Goal: Transaction & Acquisition: Book appointment/travel/reservation

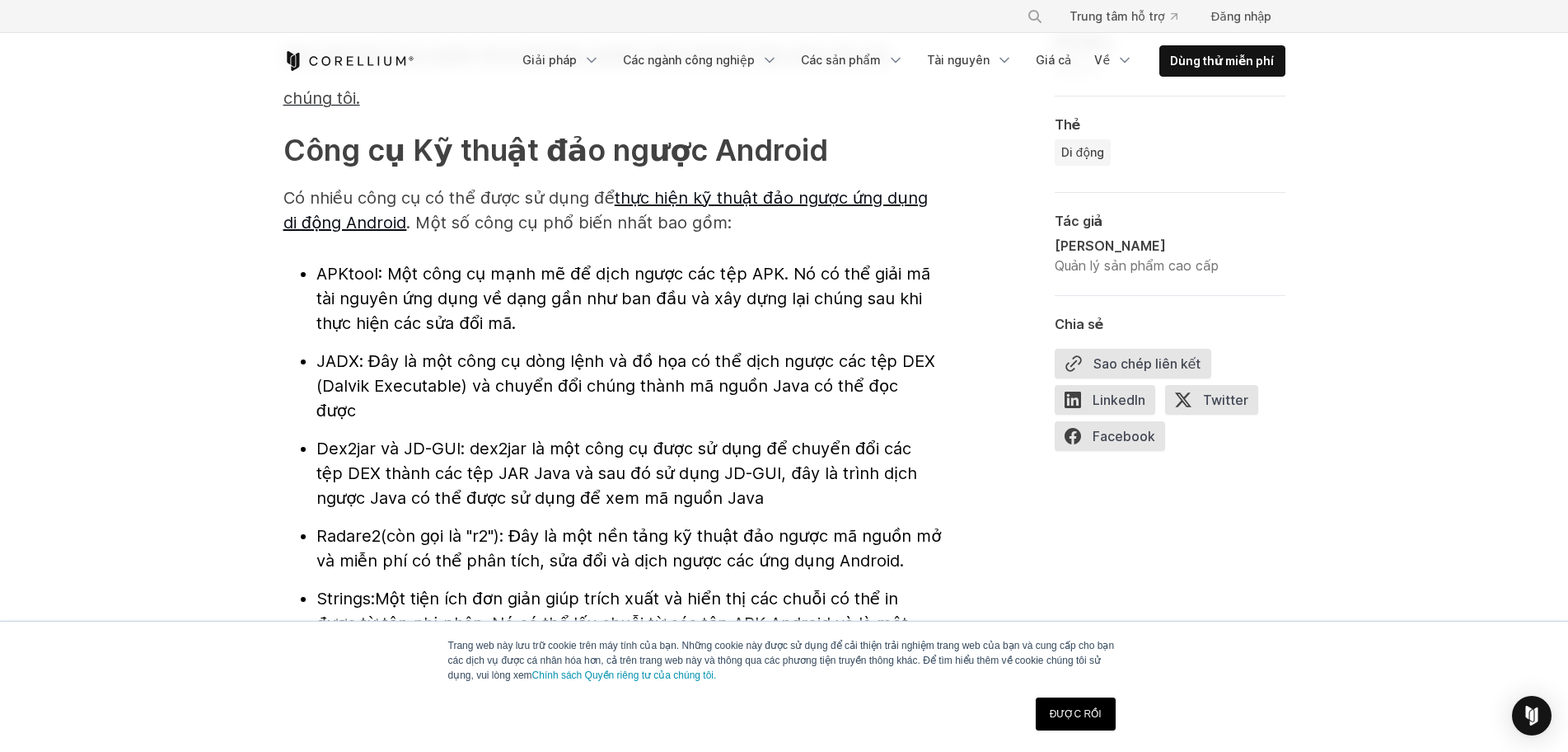
scroll to position [1838, 0]
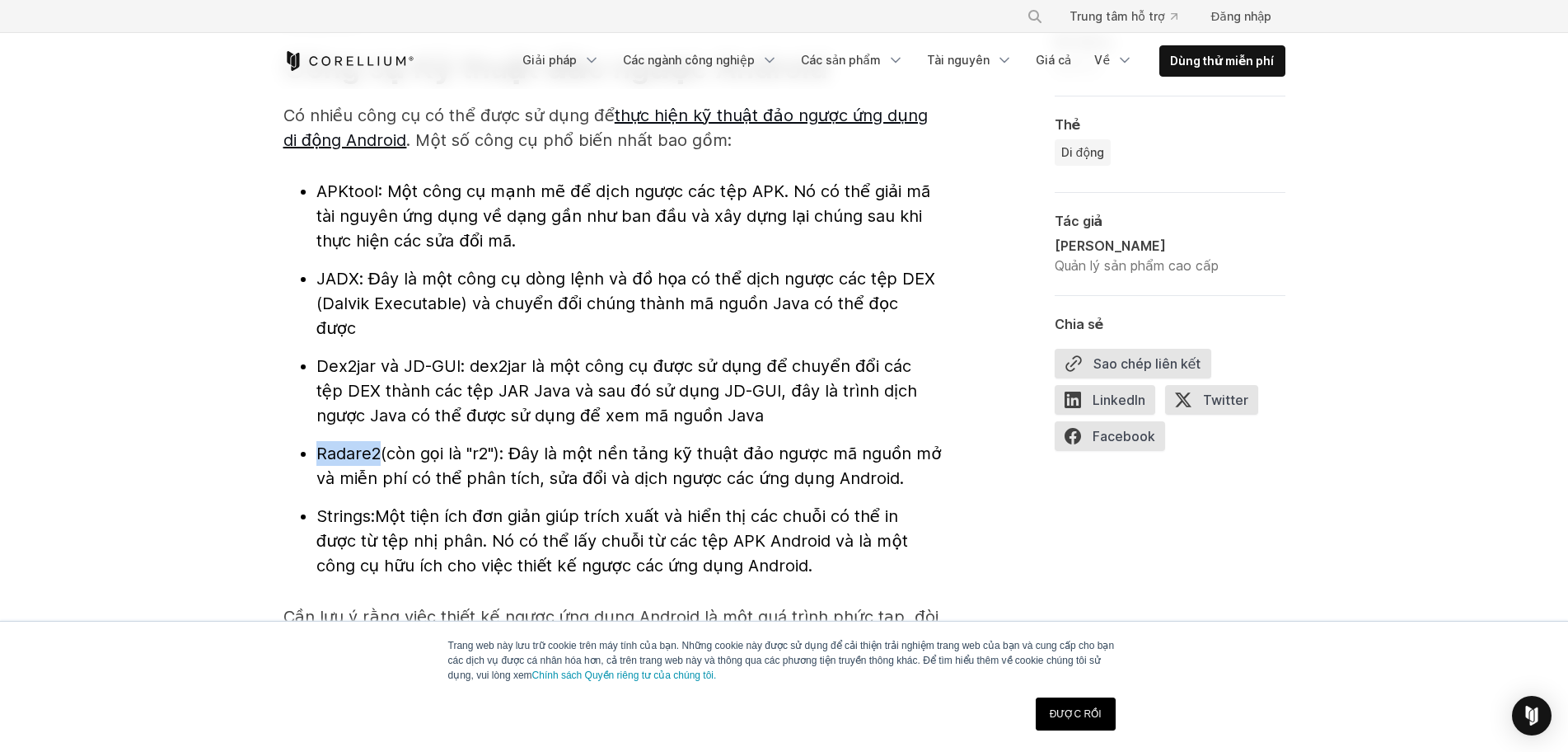
drag, startPoint x: 314, startPoint y: 425, endPoint x: 377, endPoint y: 436, distance: 64.0
click at [377, 436] on ul "APKtool : Một công cụ mạnh mẽ để dịch ngược các tệp APK. Nó có thể giải mã tài …" at bounding box center [613, 378] width 659 height 399
copy font "Radare2"
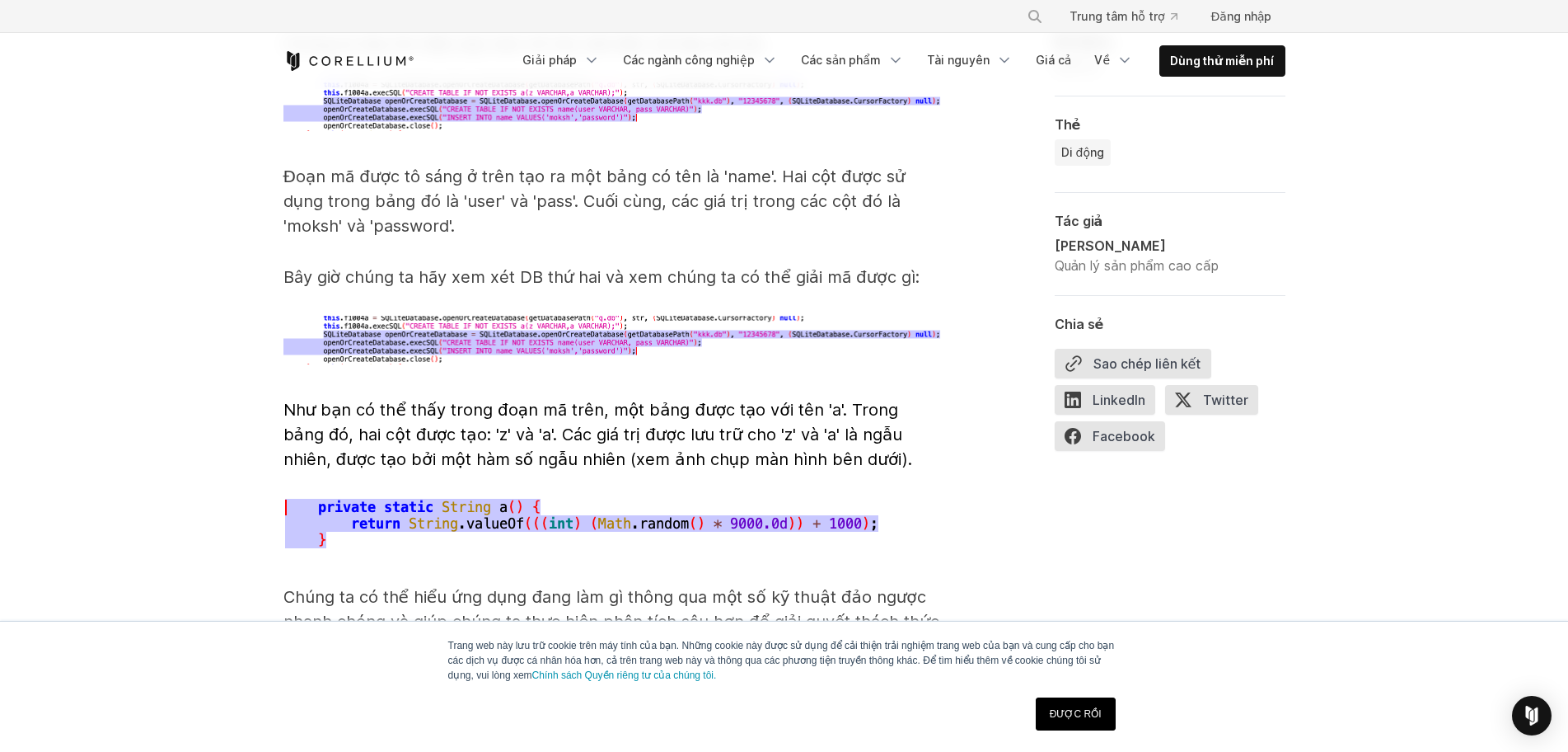
scroll to position [5669, 0]
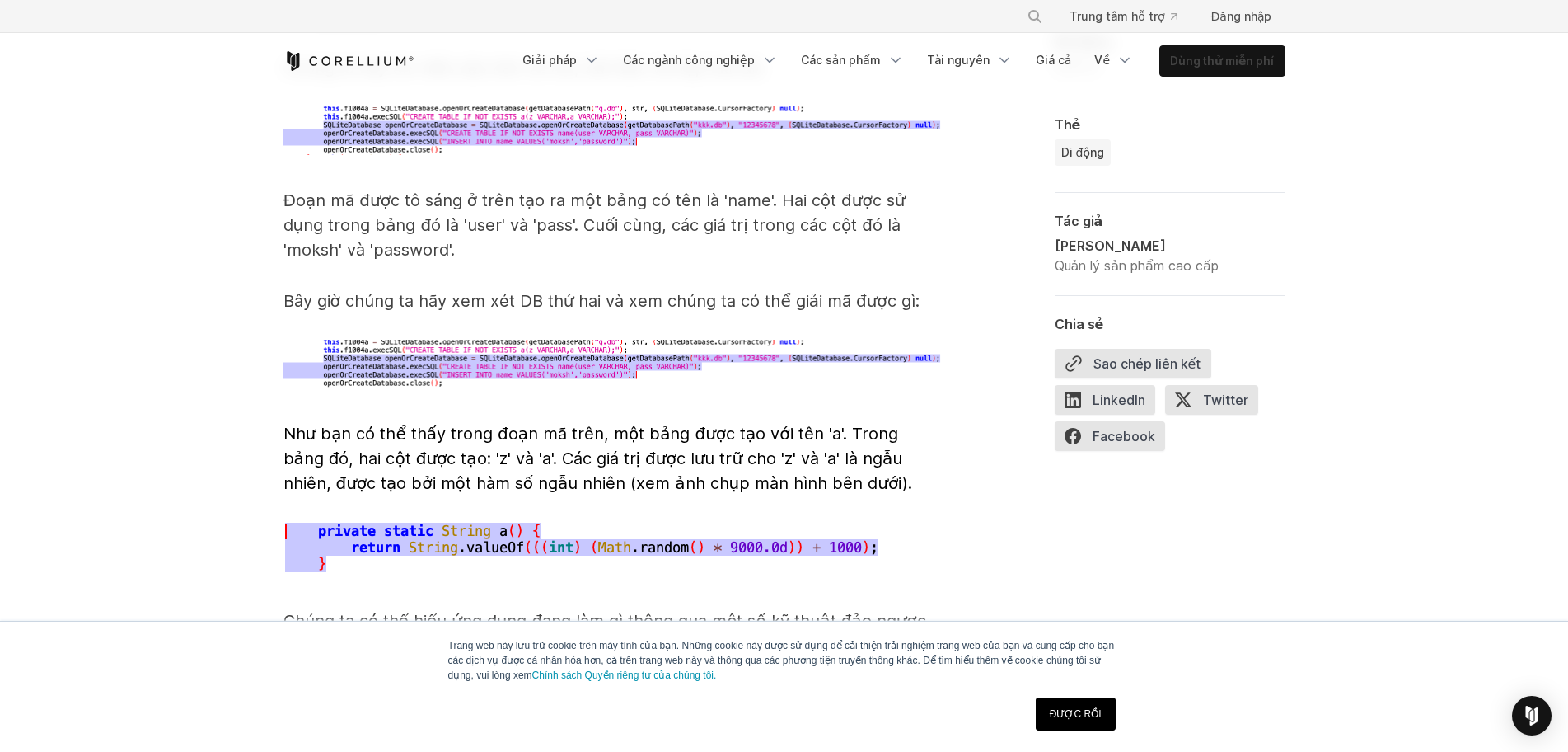
click at [1214, 58] on font "Dùng thử miễn phí" at bounding box center [1222, 61] width 104 height 14
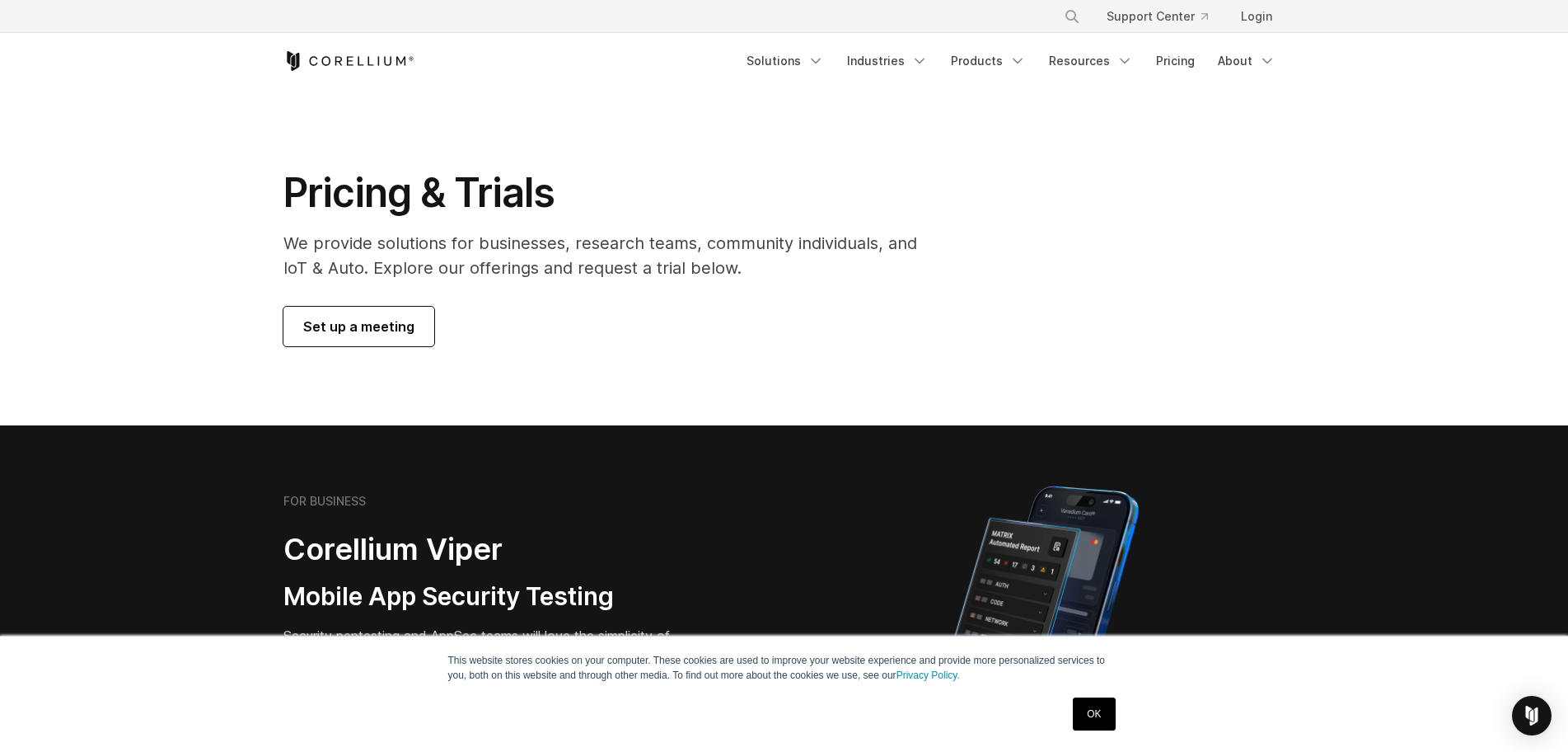
click at [327, 328] on span "Set up a meeting" at bounding box center [359, 326] width 112 height 20
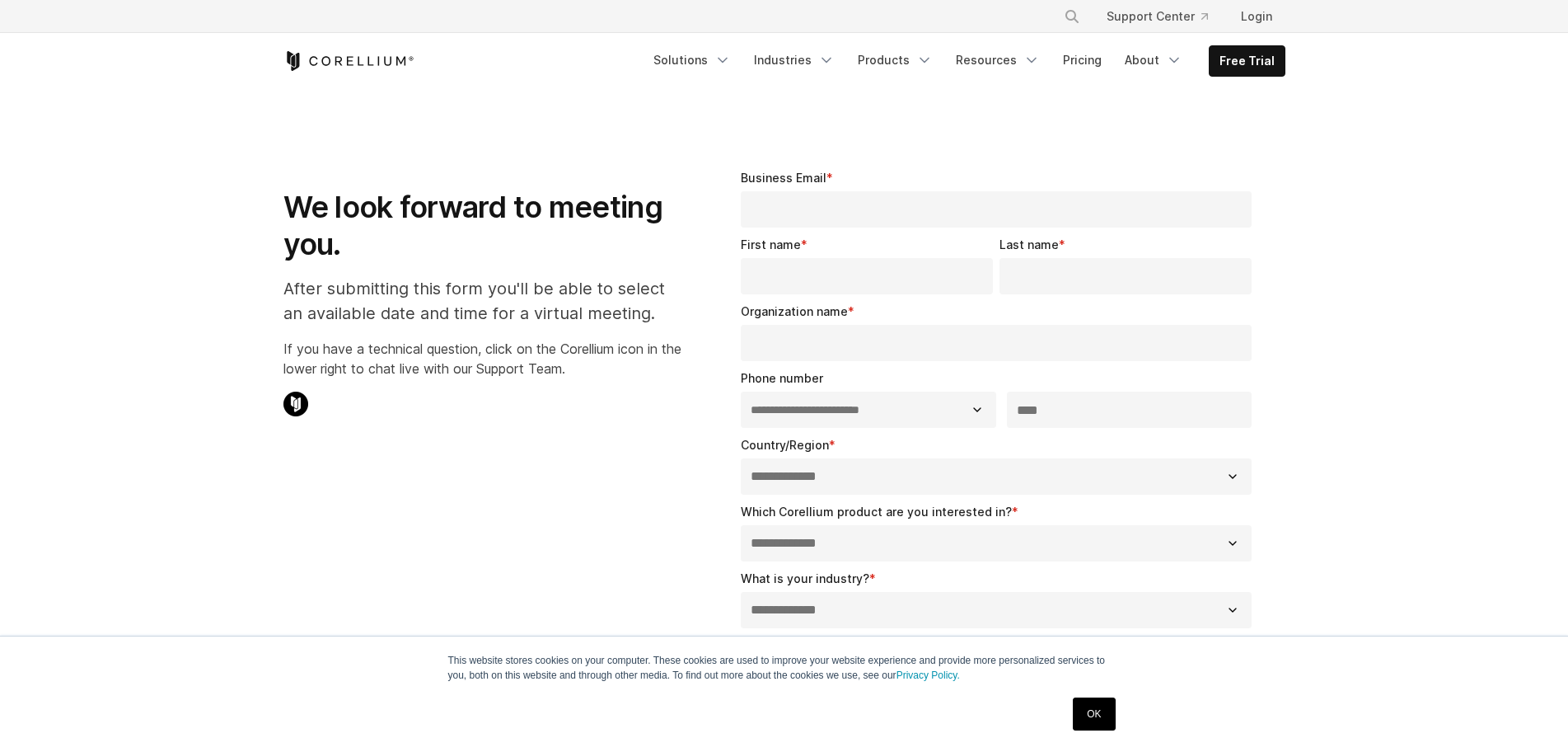
select select "**"
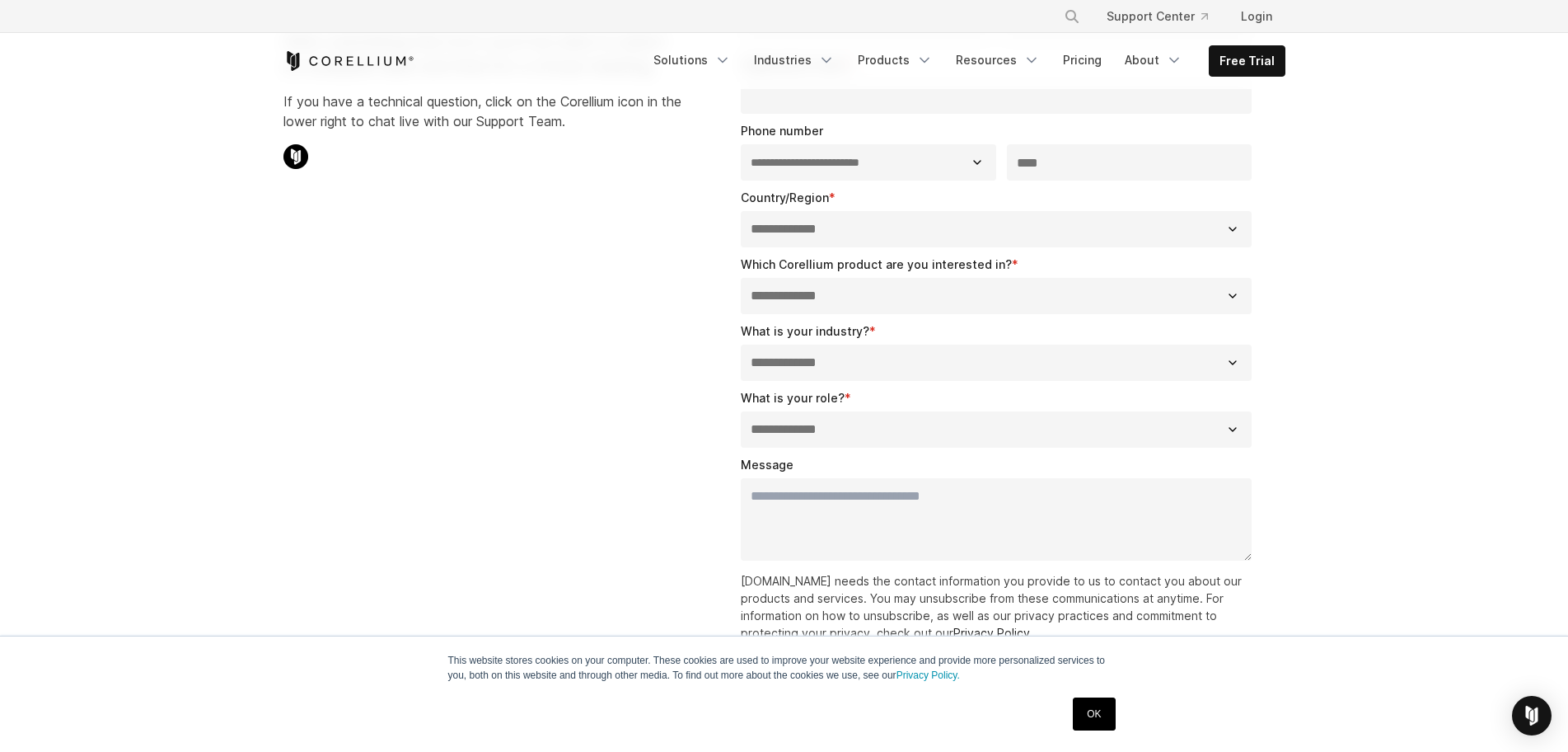
scroll to position [330, 0]
